Goal: Task Accomplishment & Management: Manage account settings

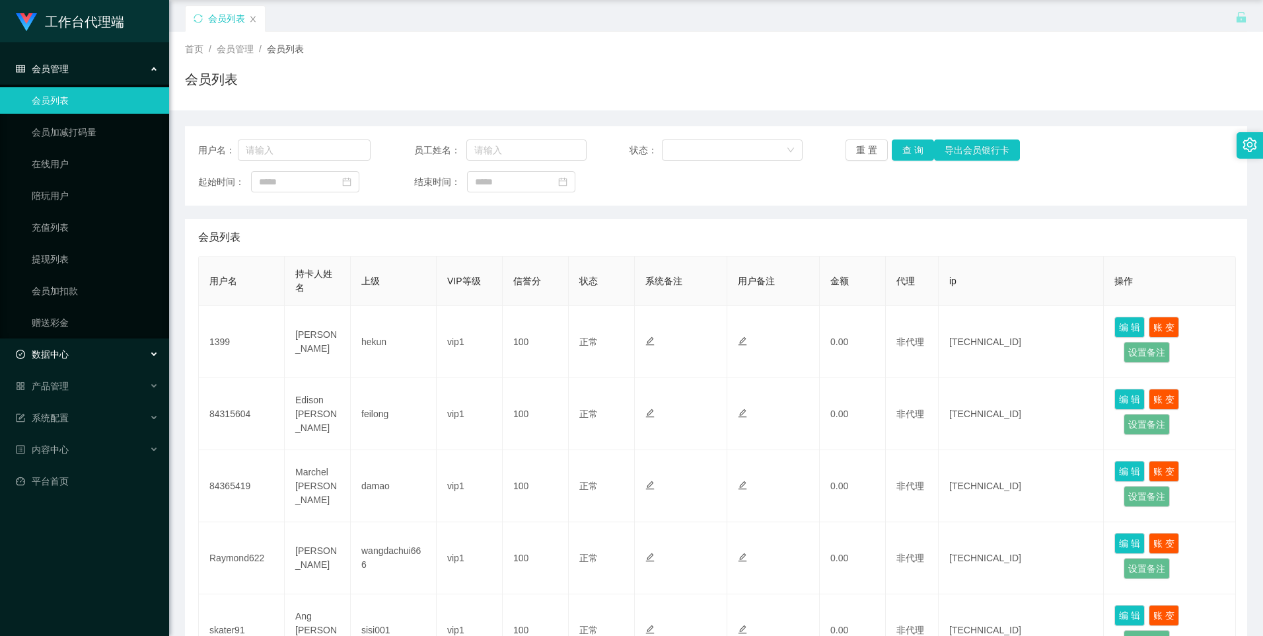
scroll to position [66, 0]
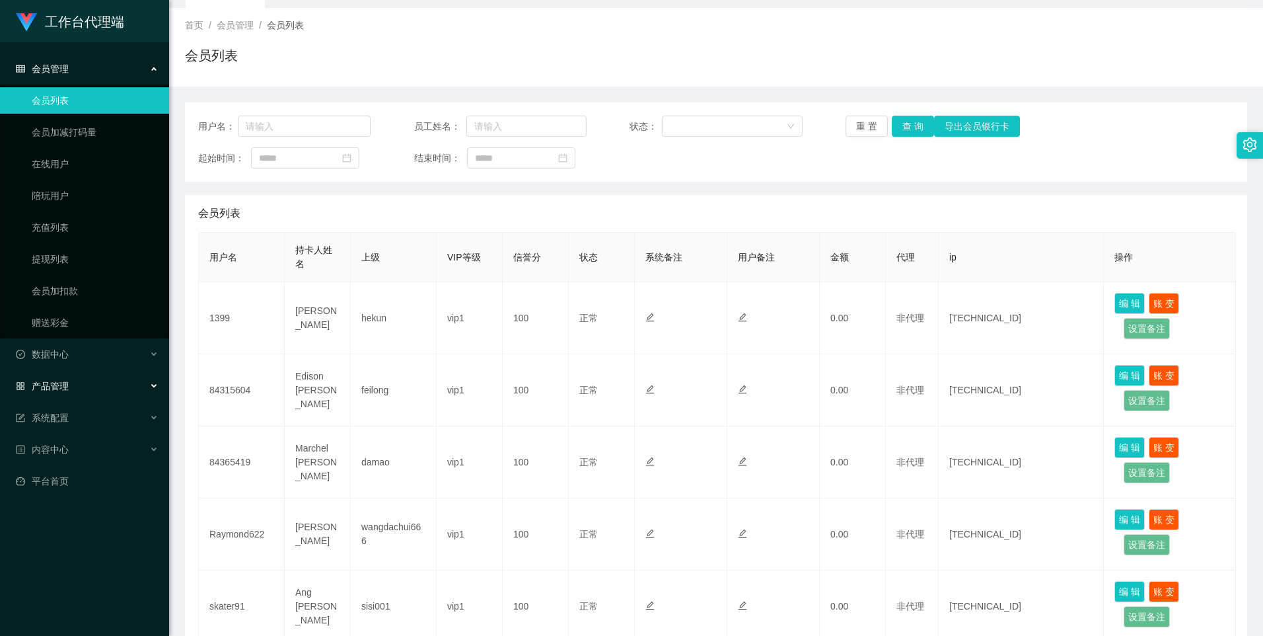
click at [98, 388] on div "产品管理" at bounding box center [84, 386] width 169 height 26
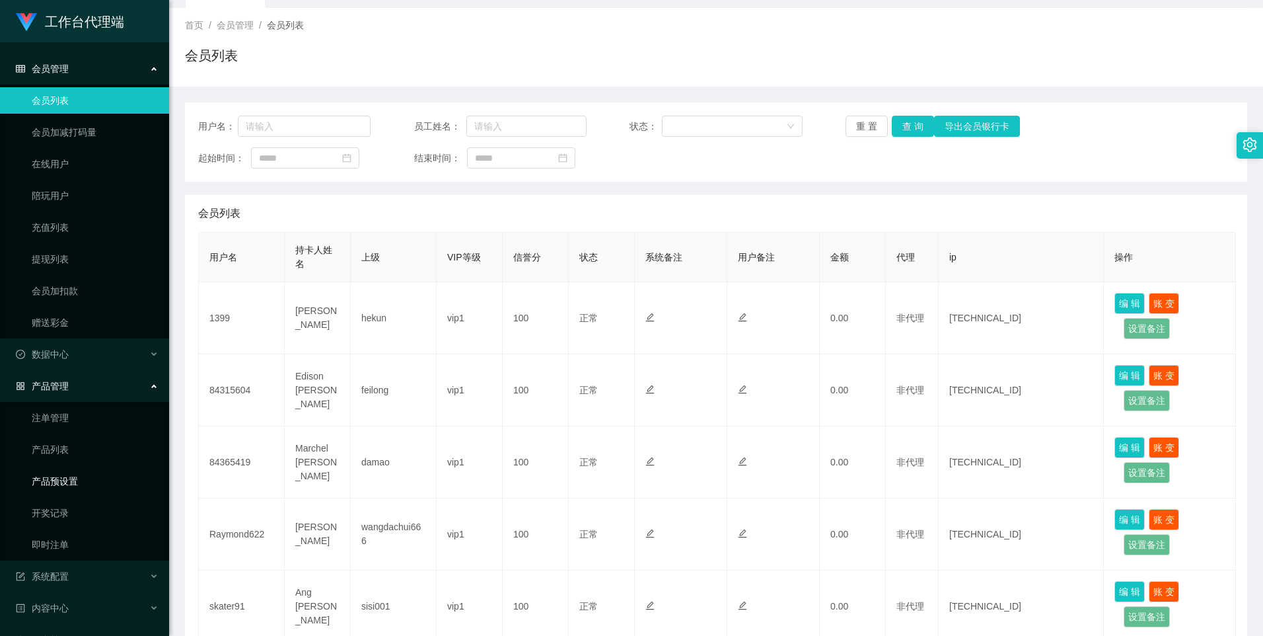
click at [66, 480] on link "产品预设置" at bounding box center [95, 481] width 127 height 26
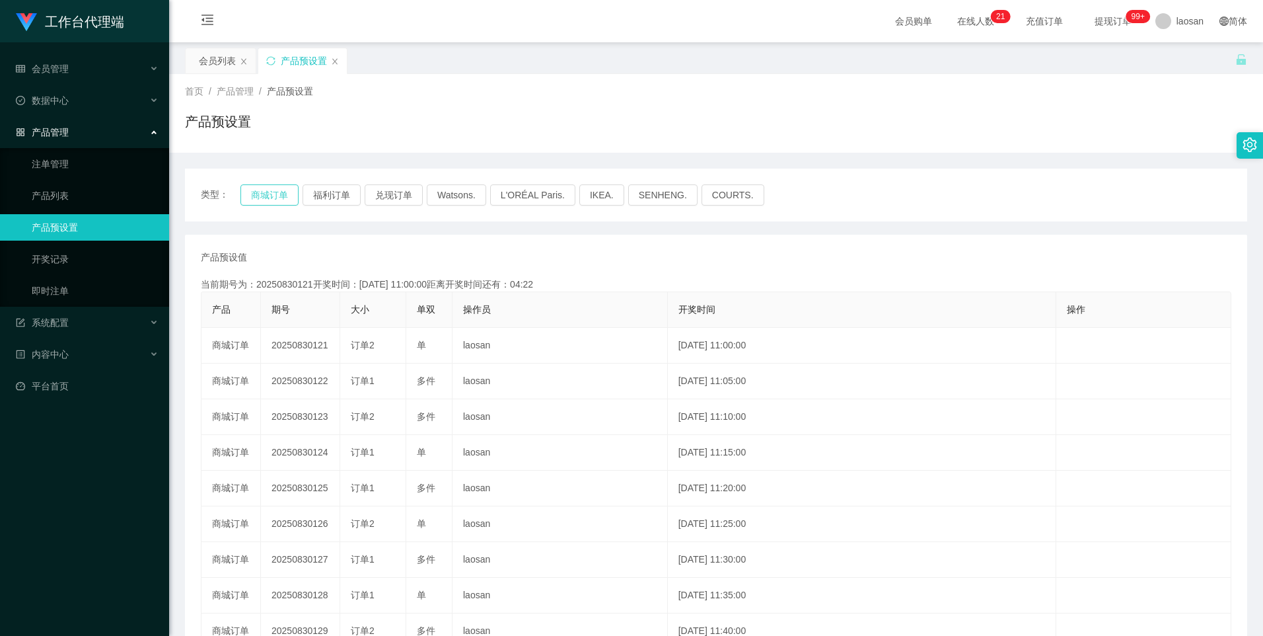
click at [242, 196] on button "商城订单" at bounding box center [269, 194] width 58 height 21
click at [256, 193] on button "商城订单" at bounding box center [269, 194] width 58 height 21
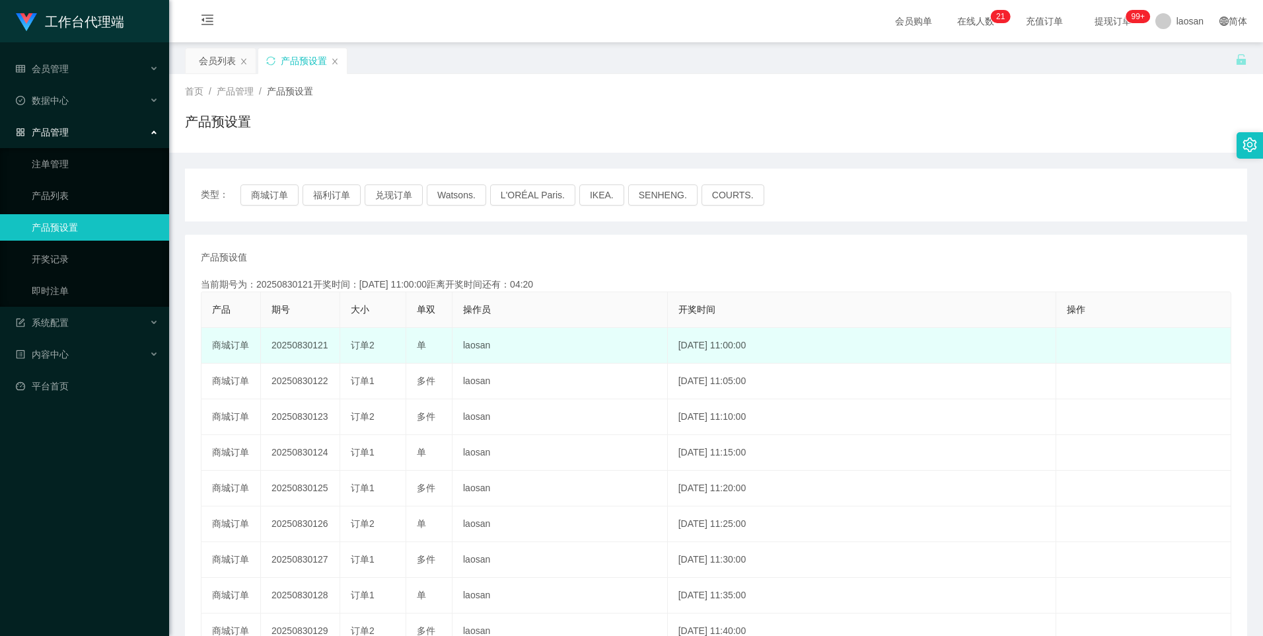
drag, startPoint x: 312, startPoint y: 346, endPoint x: 392, endPoint y: 345, distance: 79.9
click at [392, 345] on tr "商城订单 20250830121 订单2 单 laosan [DATE] 11:00:00 编 辑 限制投注" at bounding box center [717, 346] width 1030 height 36
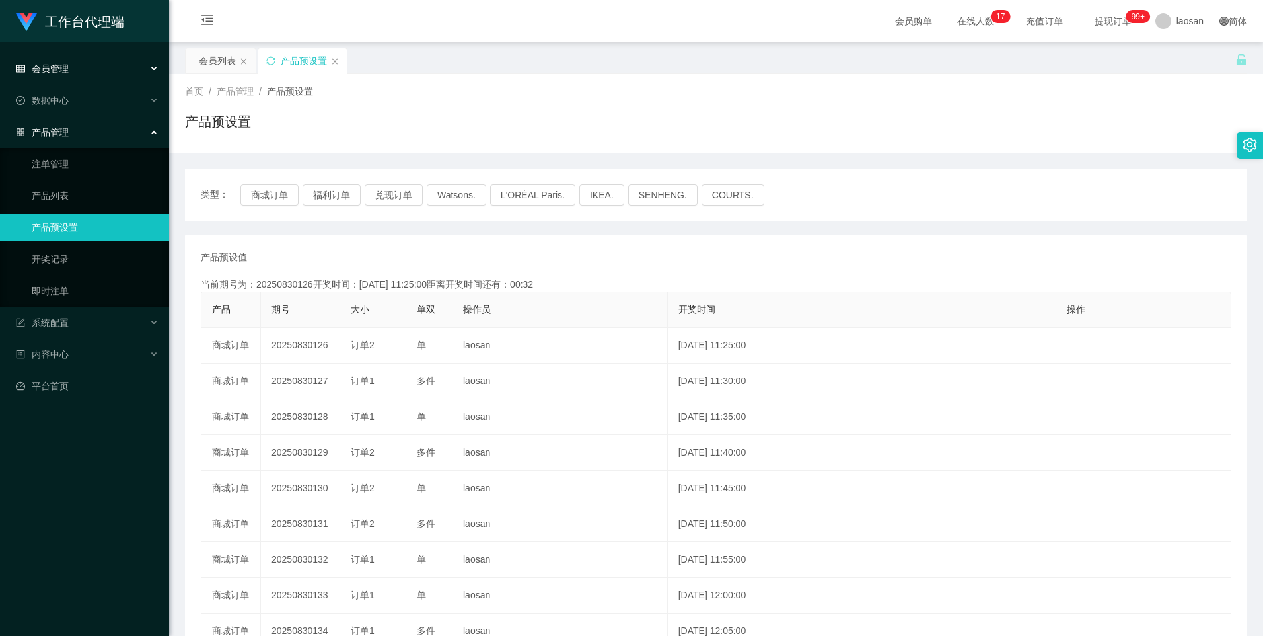
click at [81, 65] on div "会员管理" at bounding box center [84, 68] width 169 height 26
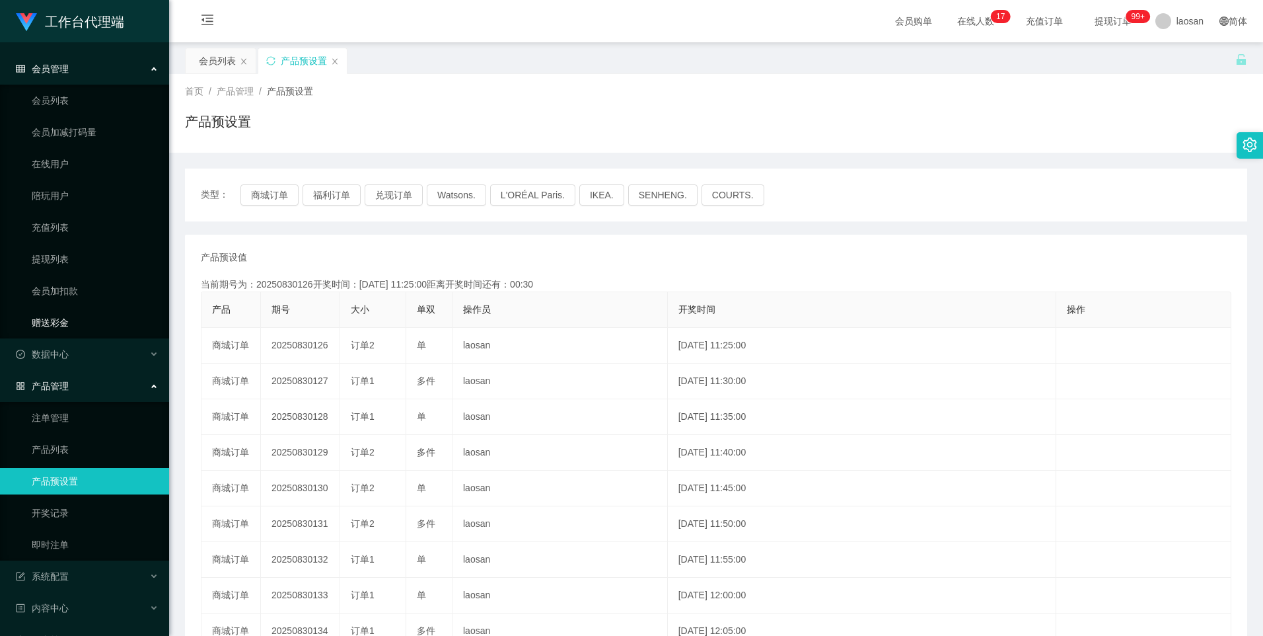
click at [63, 318] on link "赠送彩金" at bounding box center [95, 322] width 127 height 26
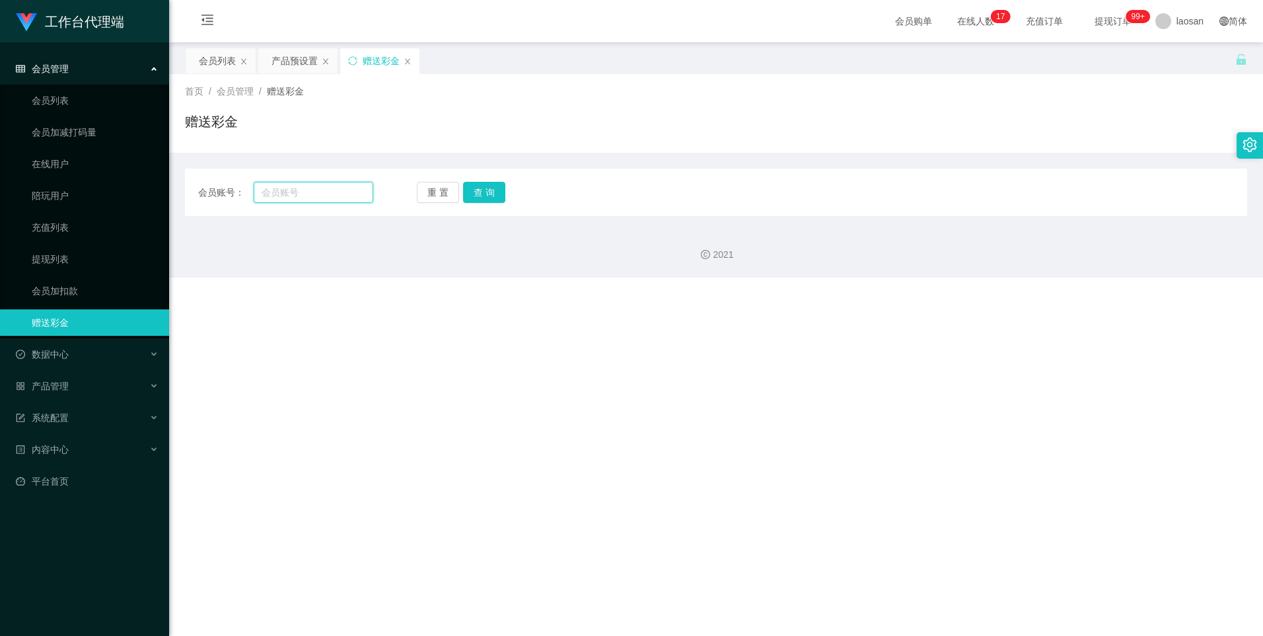
click at [307, 191] on input "text" at bounding box center [313, 192] width 119 height 21
paste input "Raymond622"
type input "Raymond622"
click at [477, 192] on button "查 询" at bounding box center [484, 192] width 42 height 21
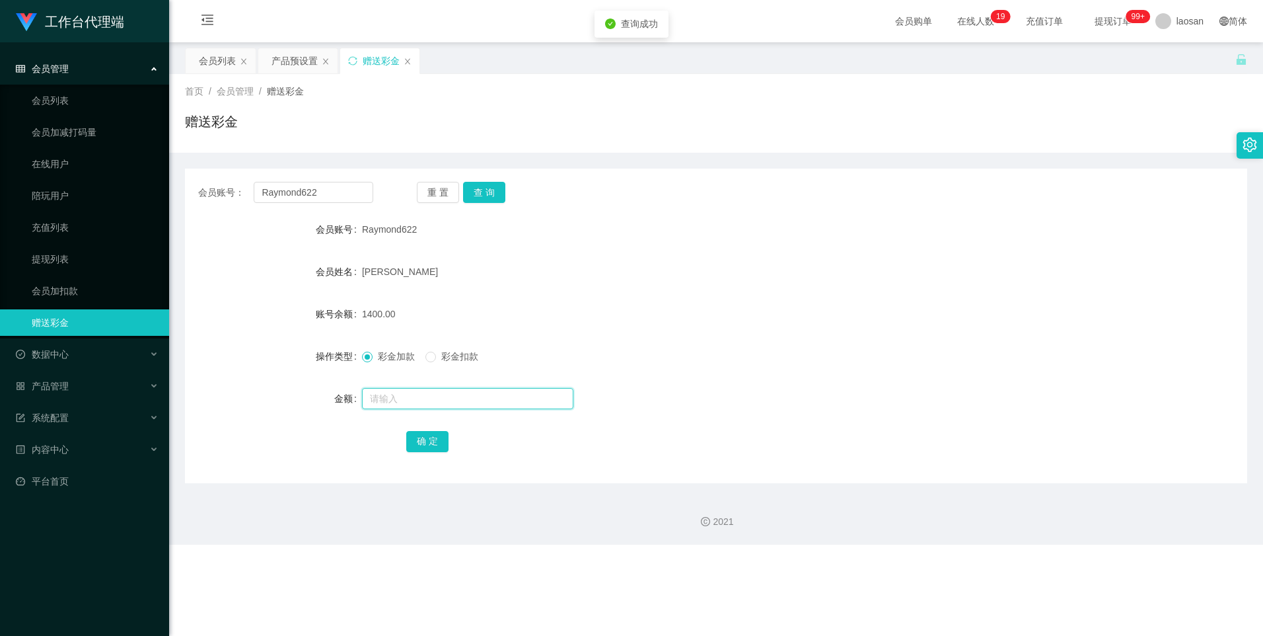
drag, startPoint x: 406, startPoint y: 388, endPoint x: 405, endPoint y: 396, distance: 8.0
click at [406, 388] on input "text" at bounding box center [467, 398] width 211 height 21
type input "1"
type input "2600"
click at [427, 428] on div "确 定" at bounding box center [716, 440] width 620 height 26
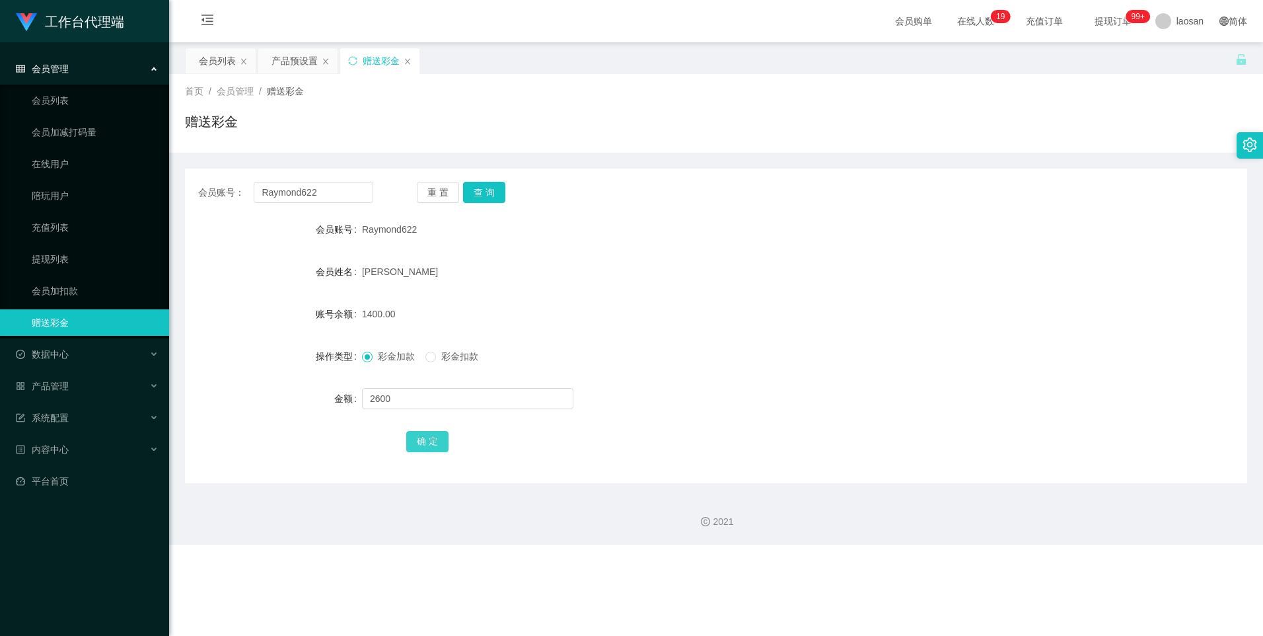
click at [428, 441] on button "确 定" at bounding box center [427, 441] width 42 height 21
click at [729, 282] on div "[PERSON_NAME]" at bounding box center [672, 271] width 620 height 26
click at [470, 181] on div "会员账号： Raymond622 重 置 查 询 会员账号 Raymond622 会员姓名 [PERSON_NAME] 账号余额 4000.00 操作类型 彩…" at bounding box center [716, 325] width 1062 height 314
click at [301, 57] on div "产品预设置" at bounding box center [295, 60] width 46 height 25
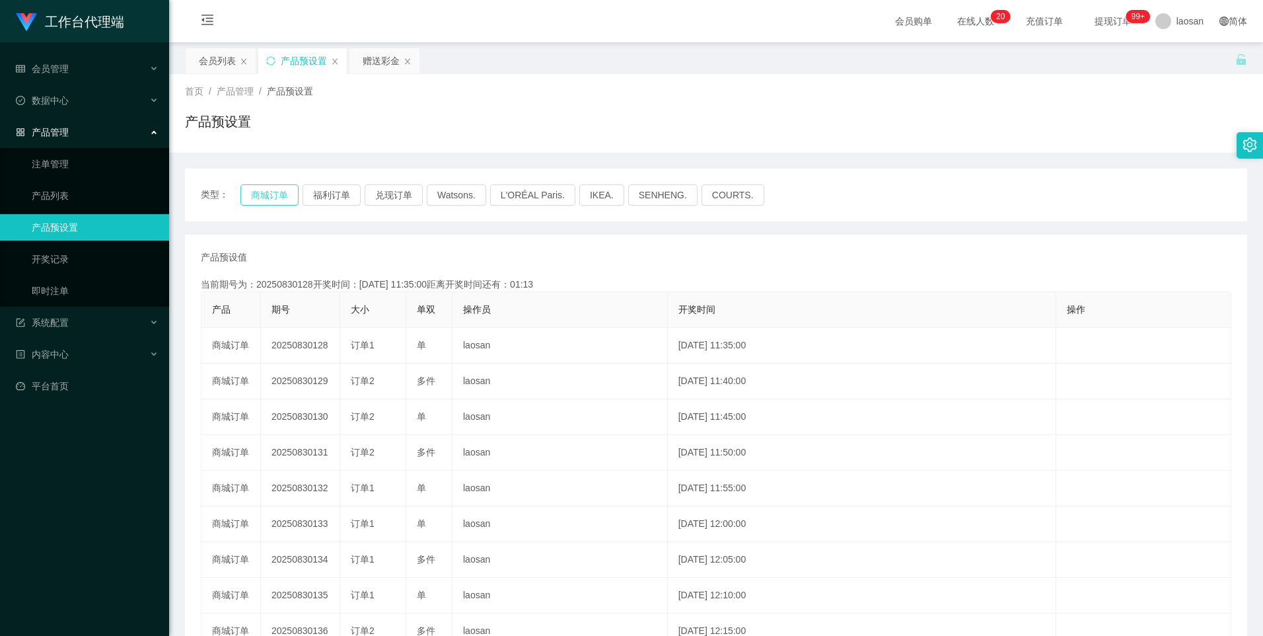
click at [283, 191] on button "商城订单" at bounding box center [269, 194] width 58 height 21
click at [317, 196] on button "福利订单" at bounding box center [332, 194] width 58 height 21
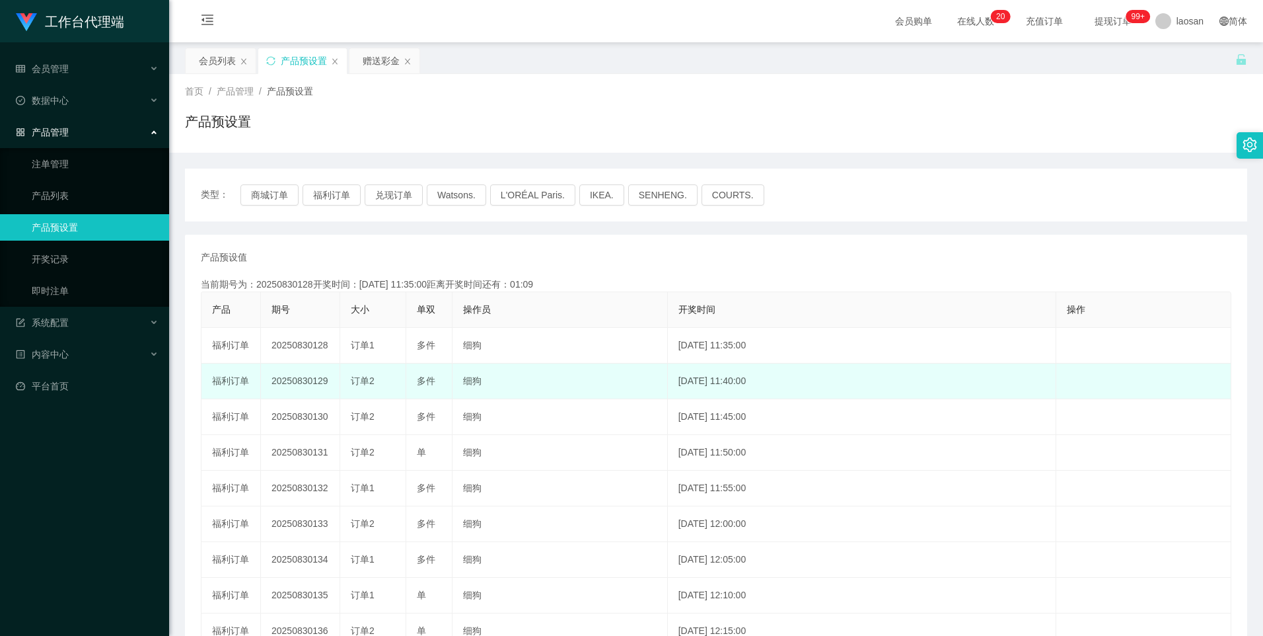
drag, startPoint x: 312, startPoint y: 382, endPoint x: 378, endPoint y: 383, distance: 65.4
click at [378, 383] on tr "福利订单 20250830129 订单2 多件 细狗 [DATE] 11:40:00 编 辑 限制投注" at bounding box center [717, 381] width 1030 height 36
